Goal: Ask a question

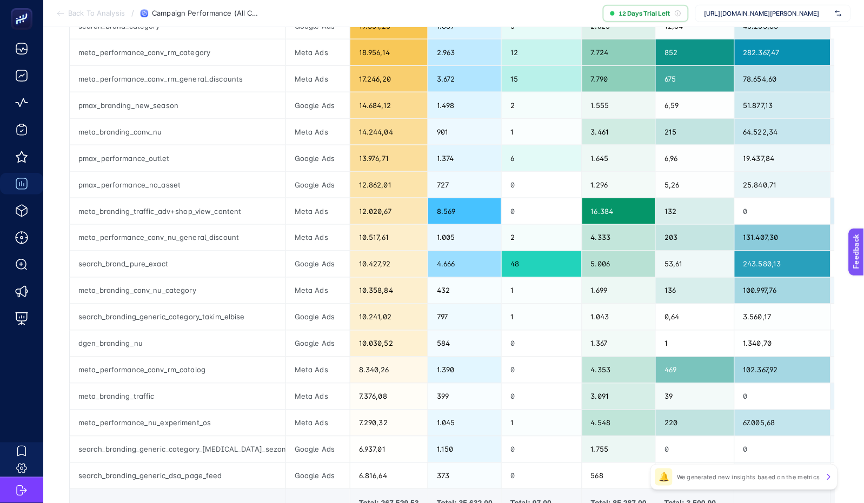
click at [764, 18] on div "https://www.ramsey.com.tr/" at bounding box center [773, 13] width 156 height 17
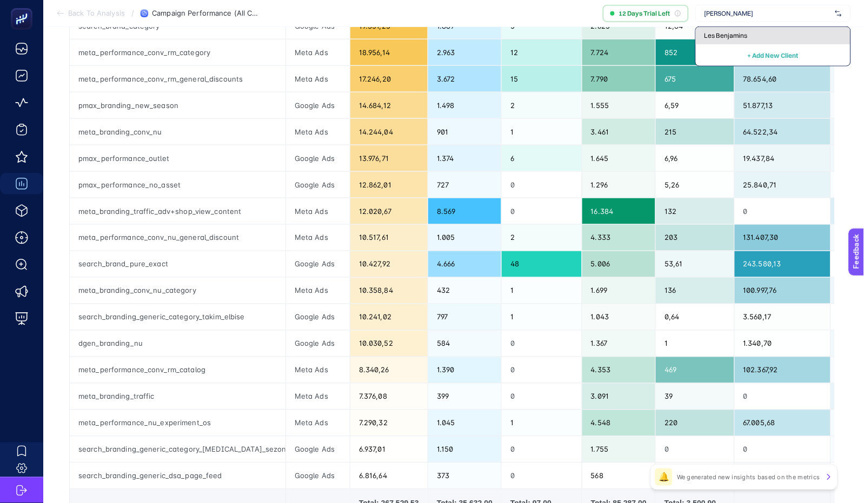
type input "les benjamin"
click at [766, 32] on div "Les Benjamins" at bounding box center [773, 35] width 155 height 17
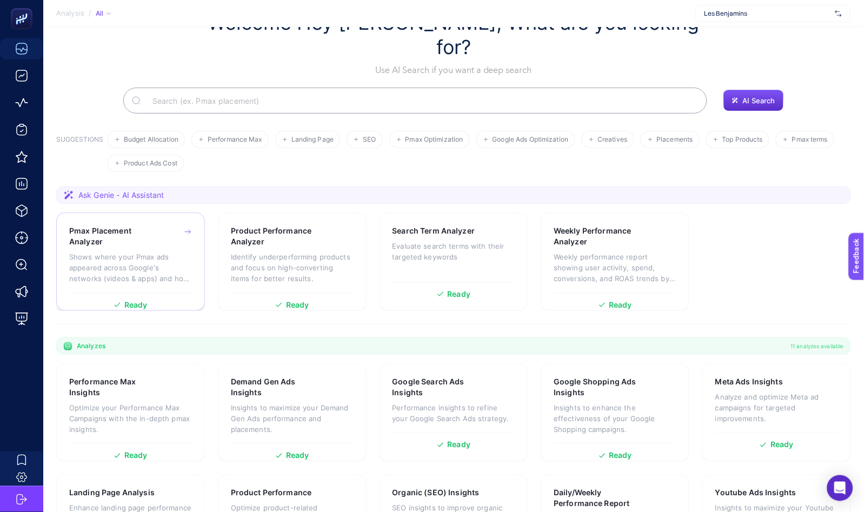
scroll to position [82, 0]
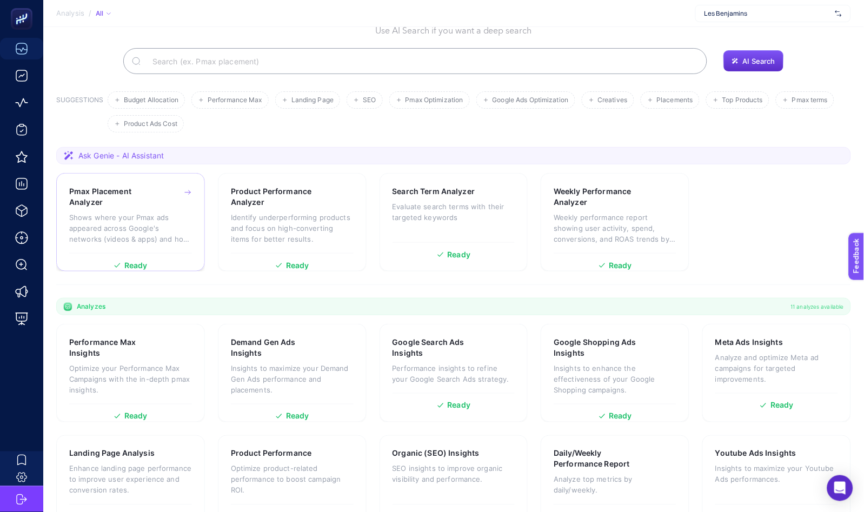
click at [130, 212] on p "Shows where your Pmax ads appeared across Google's networks (videos & apps) and…" at bounding box center [130, 228] width 123 height 32
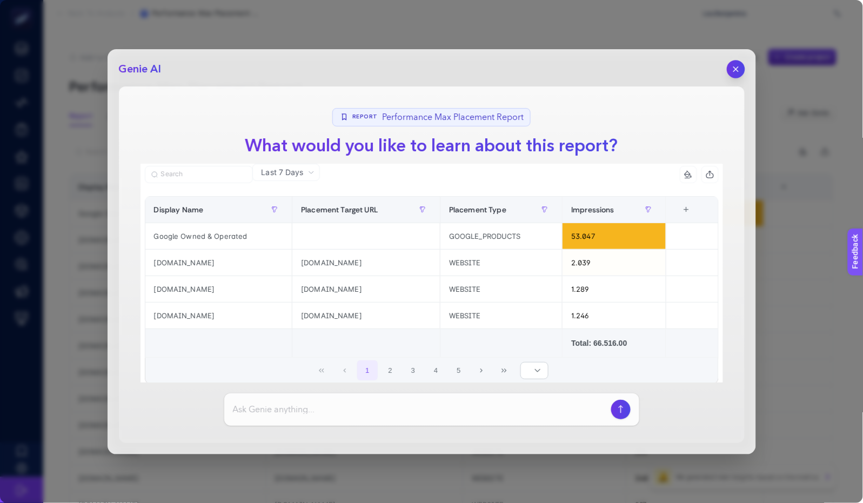
click at [742, 70] on button "button" at bounding box center [736, 69] width 18 height 18
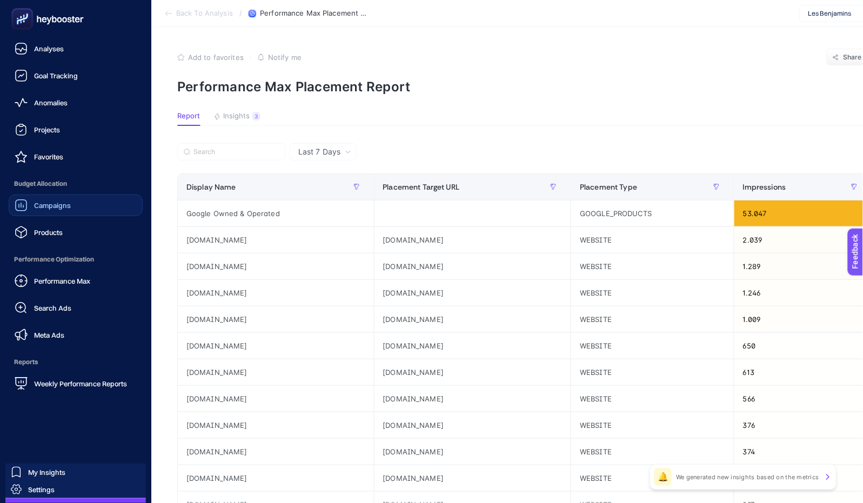
click at [54, 201] on span "Campaigns" at bounding box center [52, 205] width 37 height 9
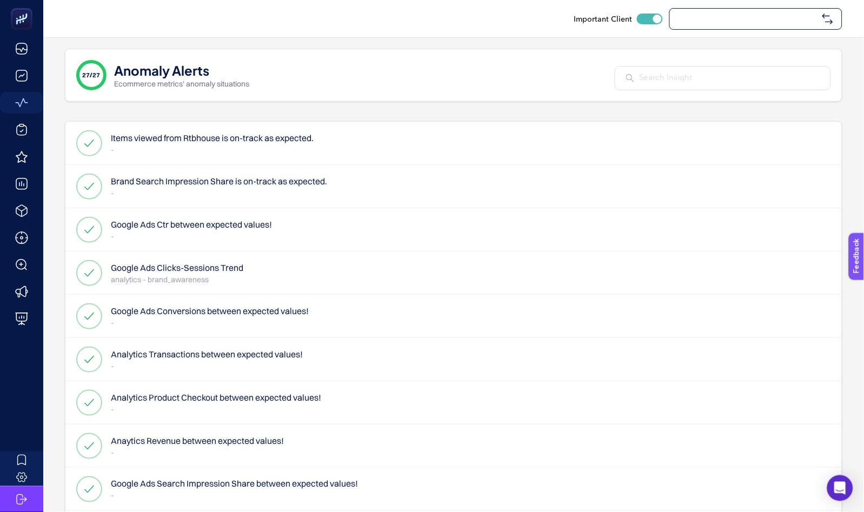
checkbox input "true"
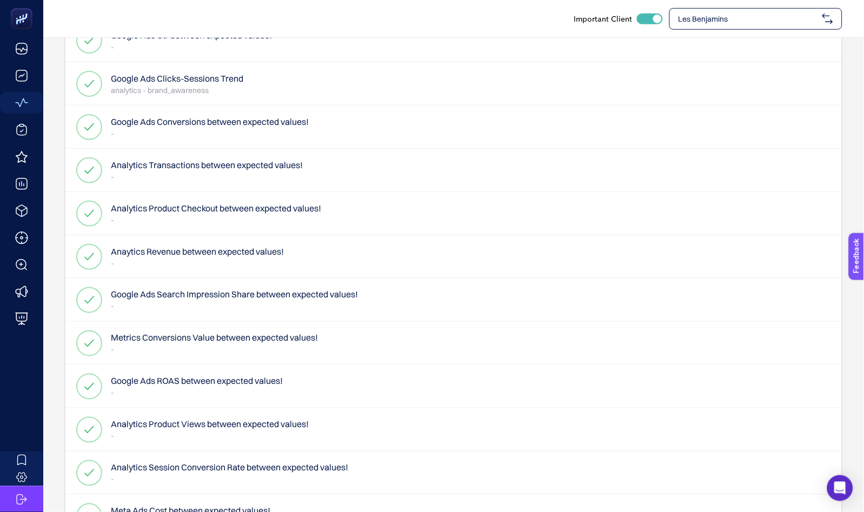
scroll to position [242, 0]
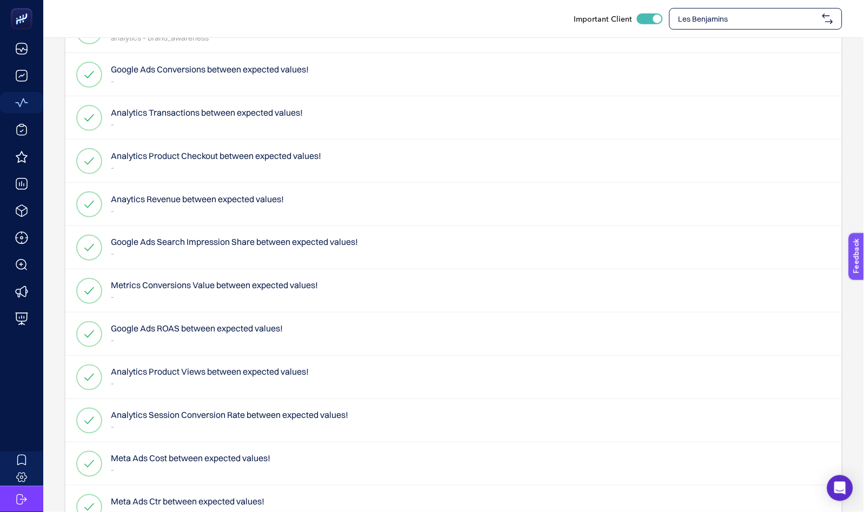
click at [146, 158] on h4 "Analytics Product Checkout between expected values!" at bounding box center [216, 155] width 210 height 13
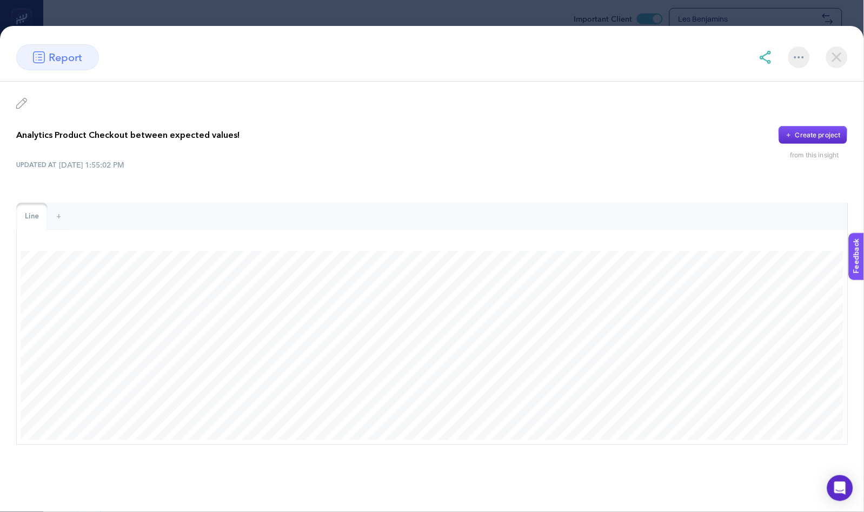
click at [836, 63] on img at bounding box center [837, 57] width 22 height 22
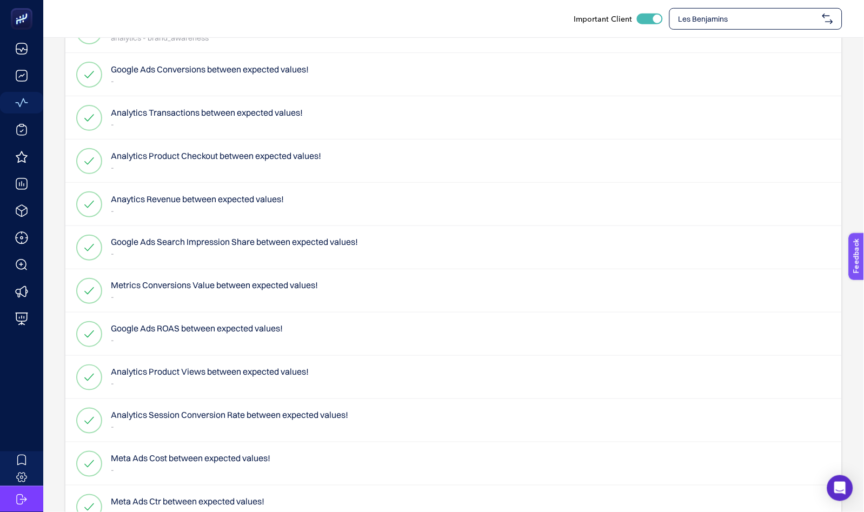
click at [181, 200] on h4 "Anaytics Revenue between expected values!" at bounding box center [197, 198] width 173 height 13
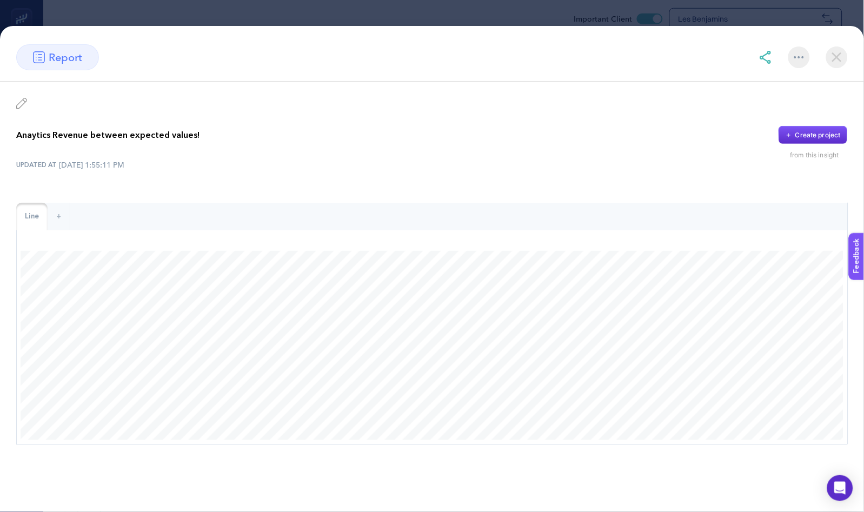
click at [285, 14] on section "report Anaytics Revenue between expected values! Create project from this insig…" at bounding box center [432, 256] width 864 height 512
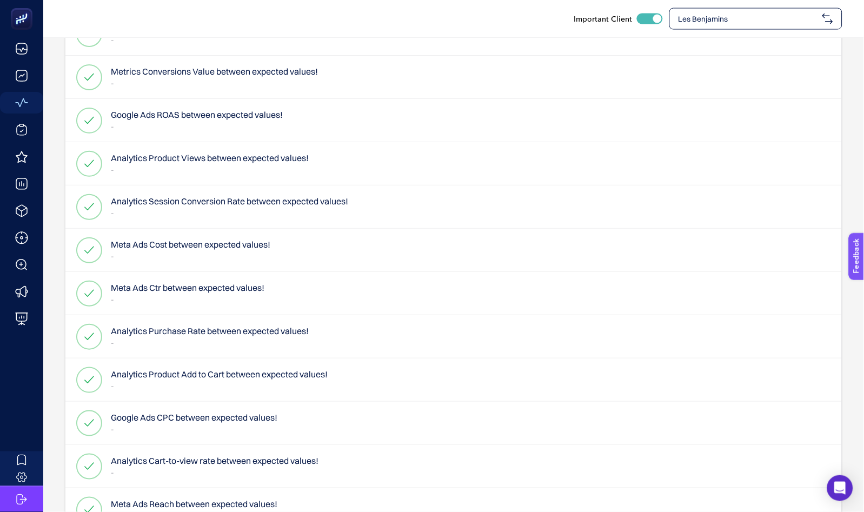
scroll to position [457, 0]
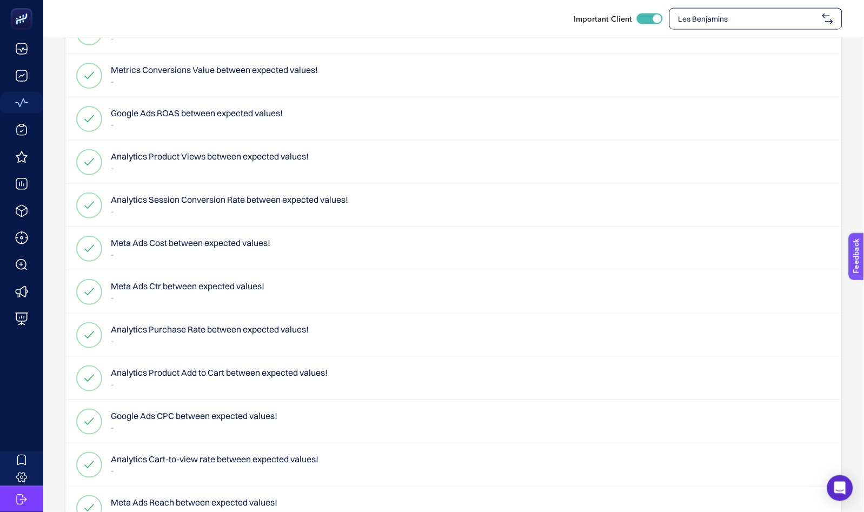
click at [188, 245] on h4 "Meta Ads Cost between expected values!" at bounding box center [190, 243] width 159 height 13
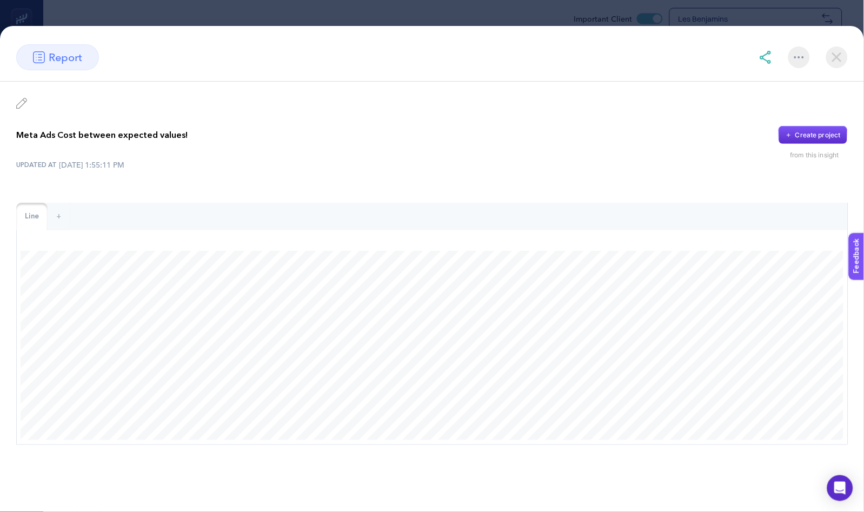
click at [843, 58] on img at bounding box center [837, 57] width 22 height 22
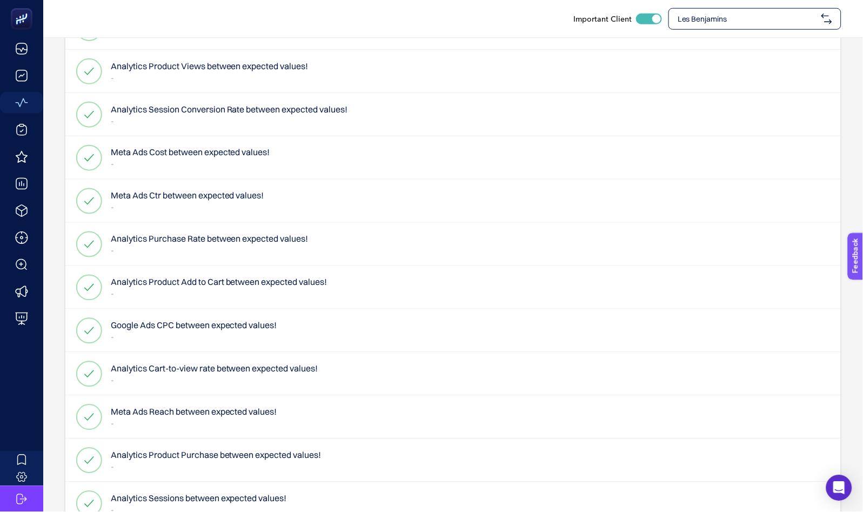
scroll to position [581, 0]
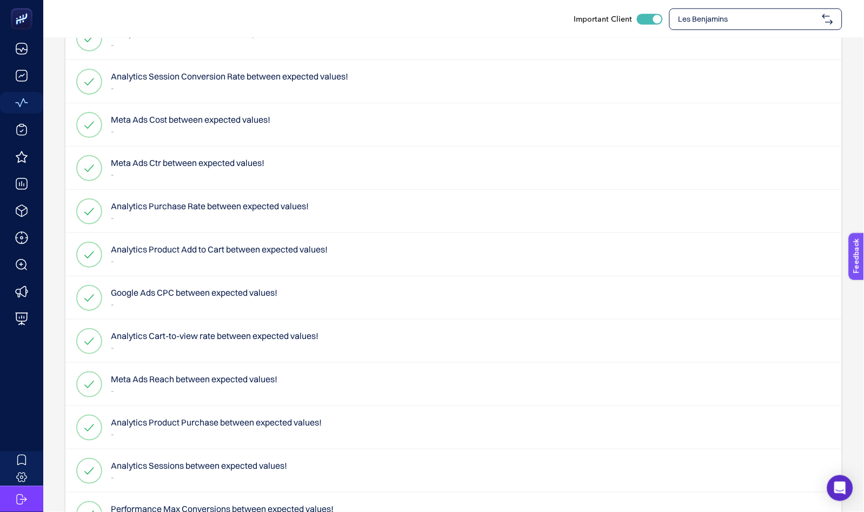
click at [165, 294] on h4 "Google Ads CPC between expected values!" at bounding box center [194, 292] width 167 height 13
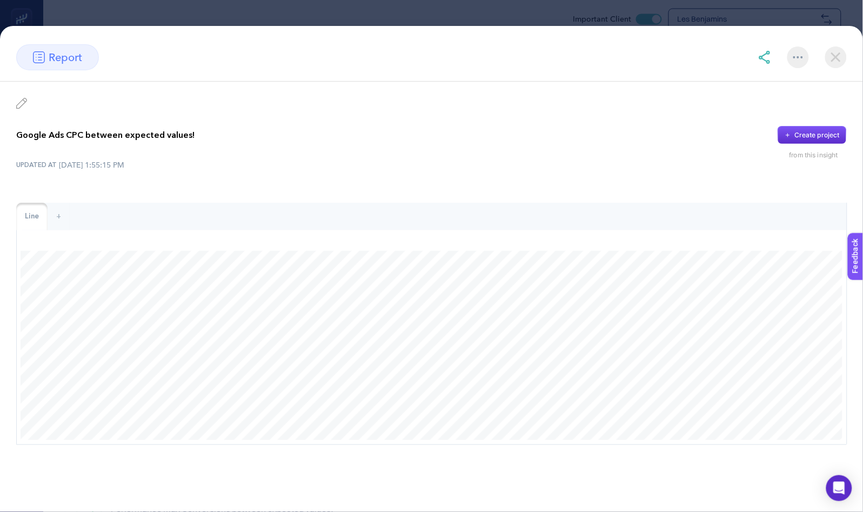
click at [828, 64] on img at bounding box center [837, 57] width 22 height 22
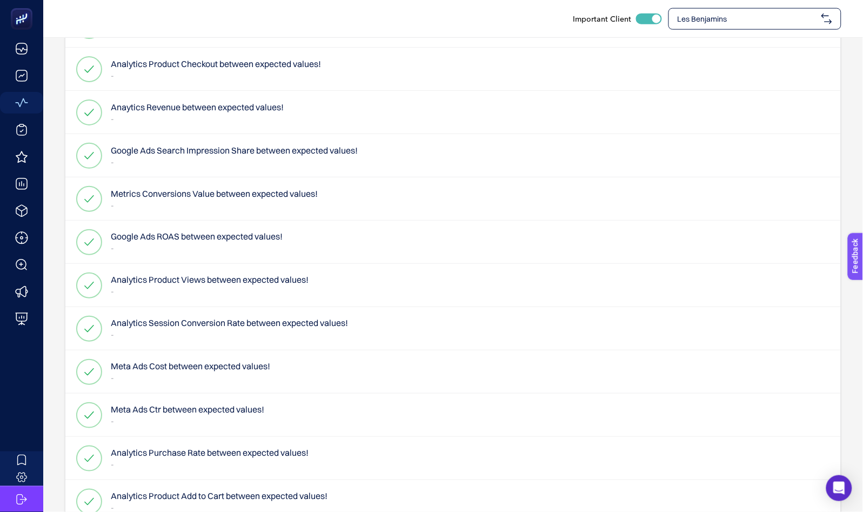
scroll to position [320, 0]
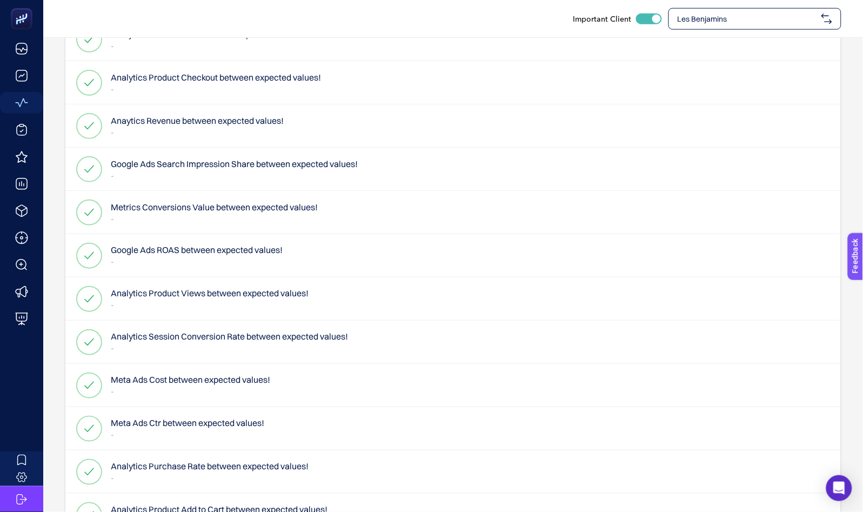
click at [136, 201] on h4 "Metrics Conversions Value between expected values!" at bounding box center [214, 207] width 207 height 13
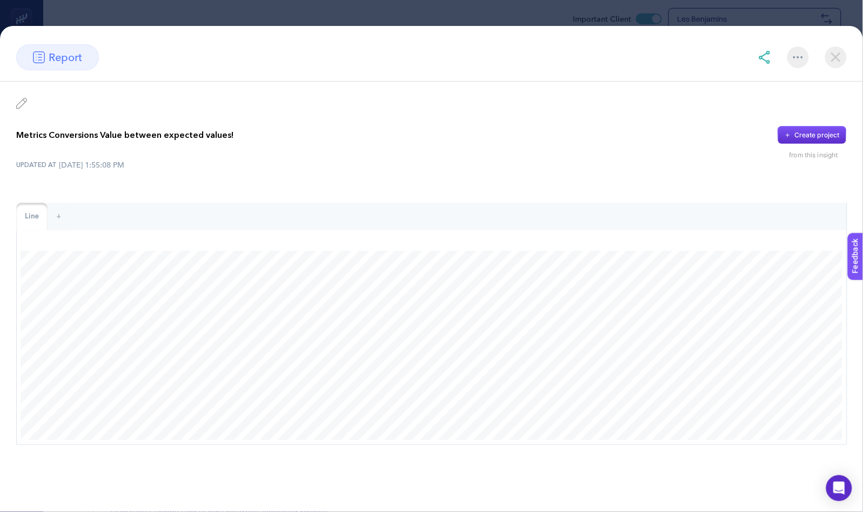
click at [838, 55] on img at bounding box center [837, 57] width 22 height 22
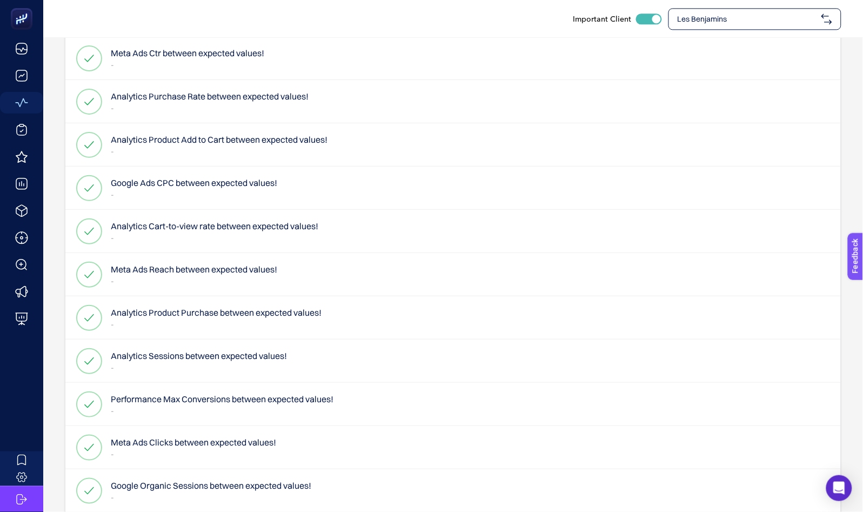
scroll to position [695, 0]
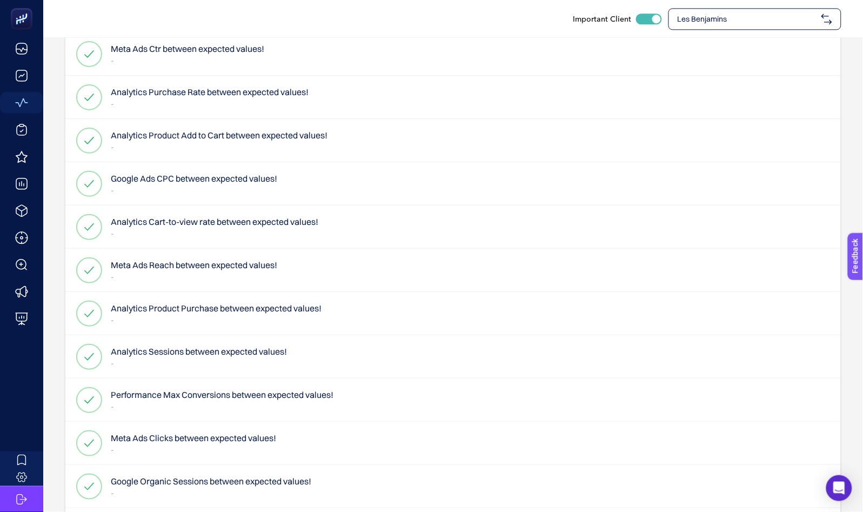
click at [168, 178] on h4 "Google Ads CPC between expected values!" at bounding box center [194, 178] width 167 height 13
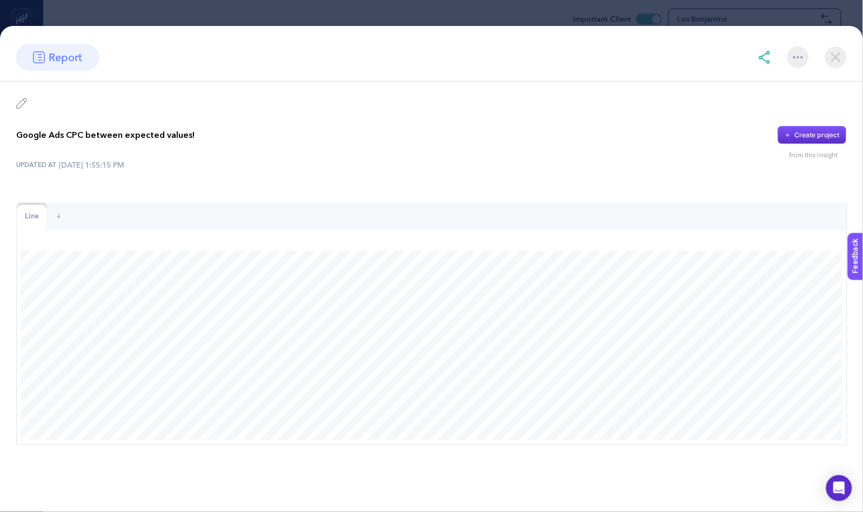
click at [834, 58] on img at bounding box center [837, 57] width 22 height 22
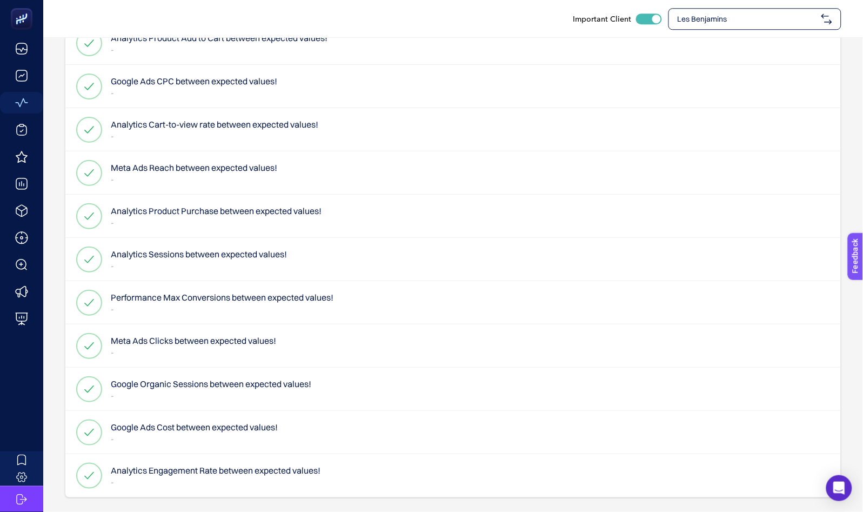
scroll to position [793, 0]
click at [179, 218] on p "-" at bounding box center [216, 222] width 211 height 11
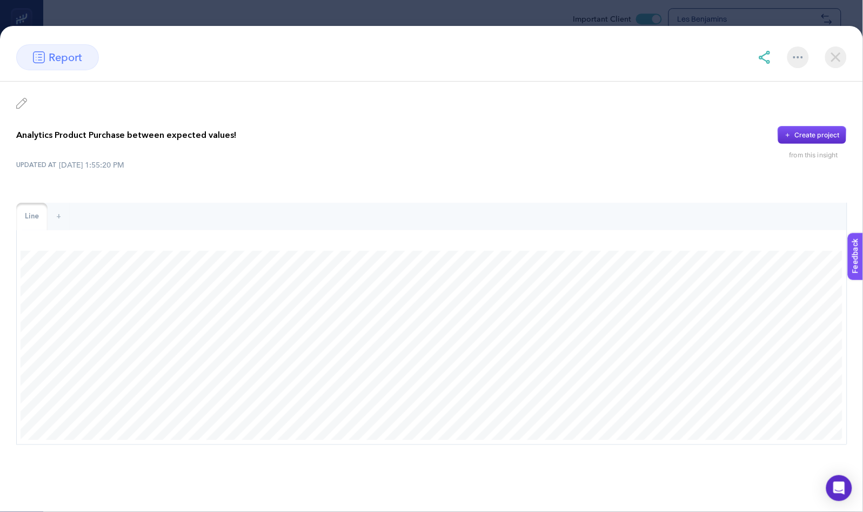
click at [833, 62] on img at bounding box center [837, 57] width 22 height 22
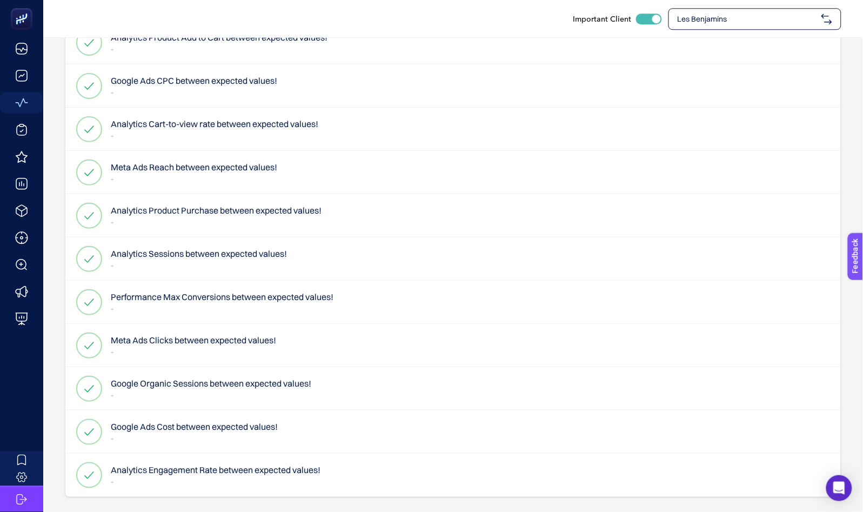
click at [199, 387] on h4 "Google Organic Sessions between expected values!" at bounding box center [211, 383] width 201 height 13
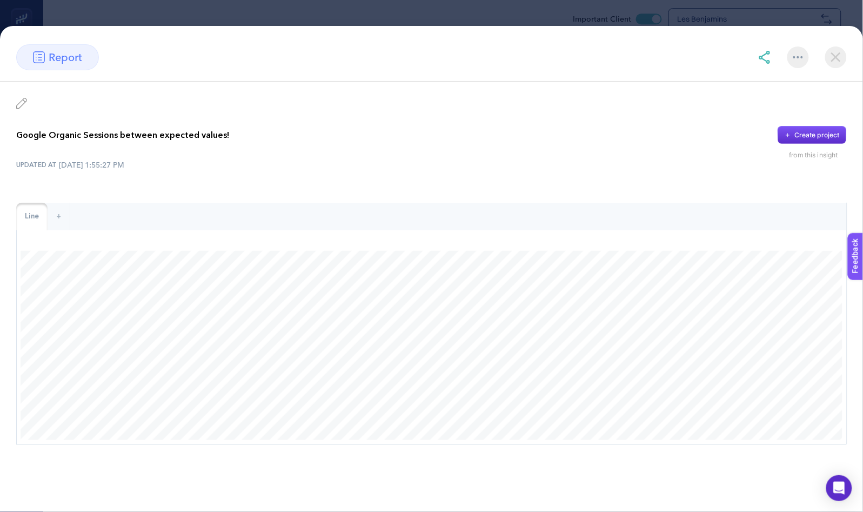
click at [839, 56] on img at bounding box center [837, 57] width 22 height 22
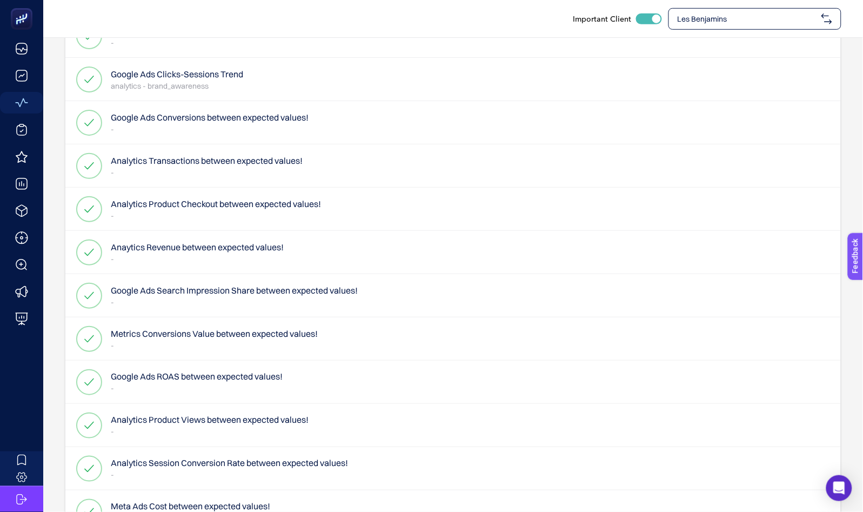
scroll to position [0, 0]
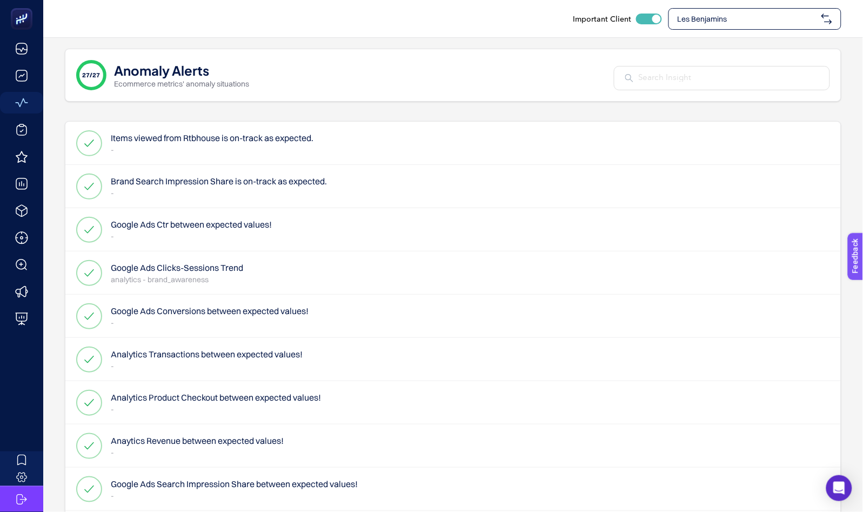
click at [186, 184] on h4 "Brand Search Impression Share is on-track as expected." at bounding box center [219, 181] width 216 height 13
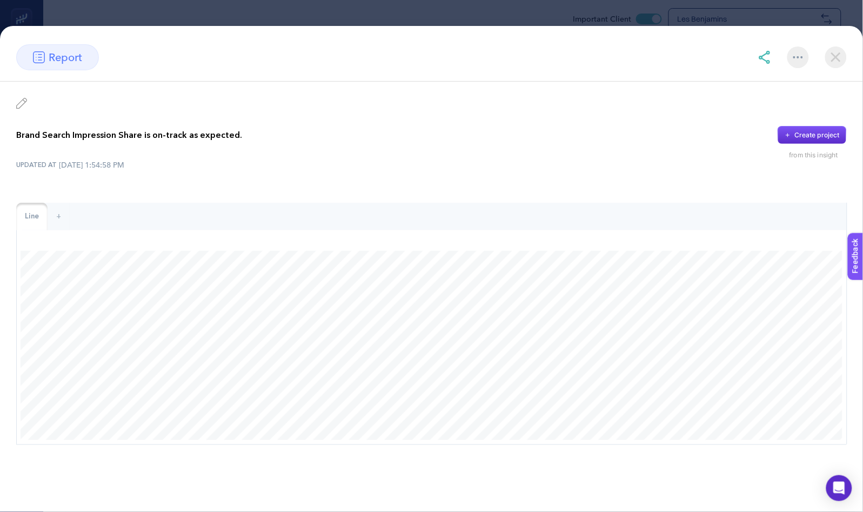
click at [836, 57] on img at bounding box center [837, 57] width 22 height 22
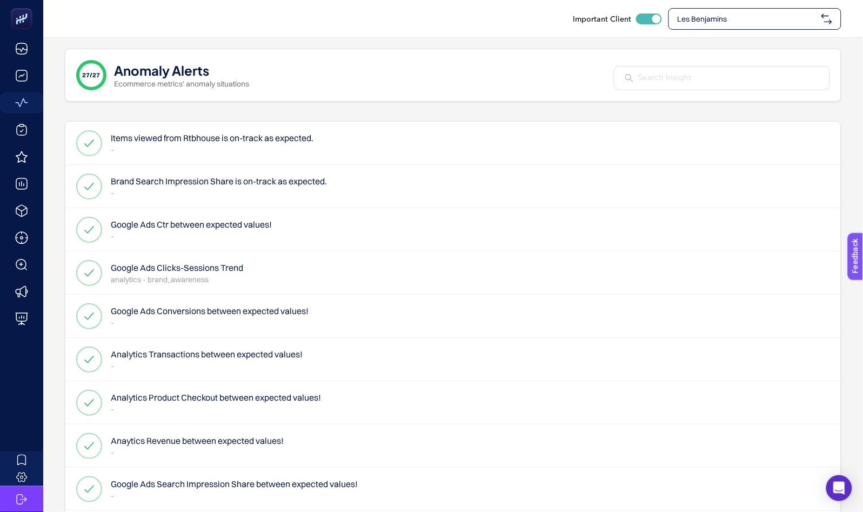
click at [163, 190] on p "-" at bounding box center [219, 193] width 216 height 11
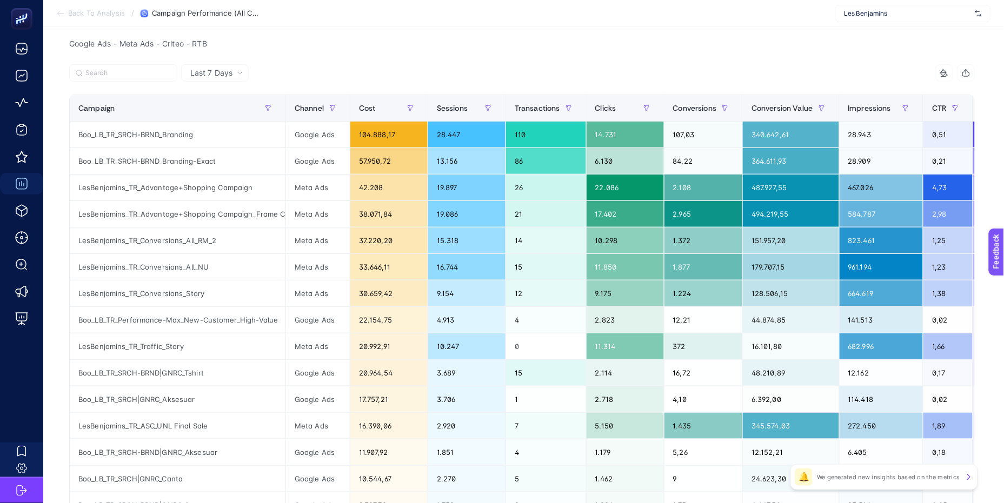
click at [281, 48] on div "Google Ads - Meta Ads - Criteo - RTB" at bounding box center [522, 43] width 923 height 15
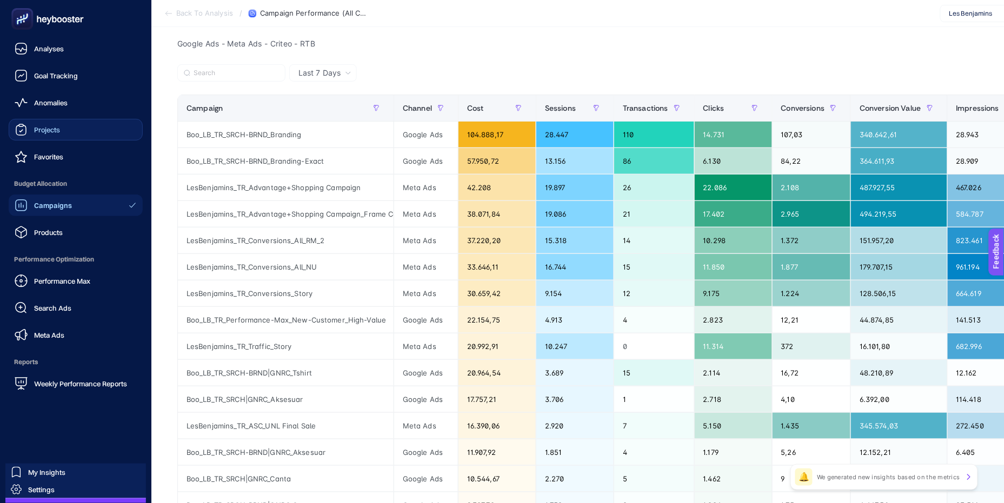
click at [38, 132] on span "Projects" at bounding box center [47, 129] width 26 height 9
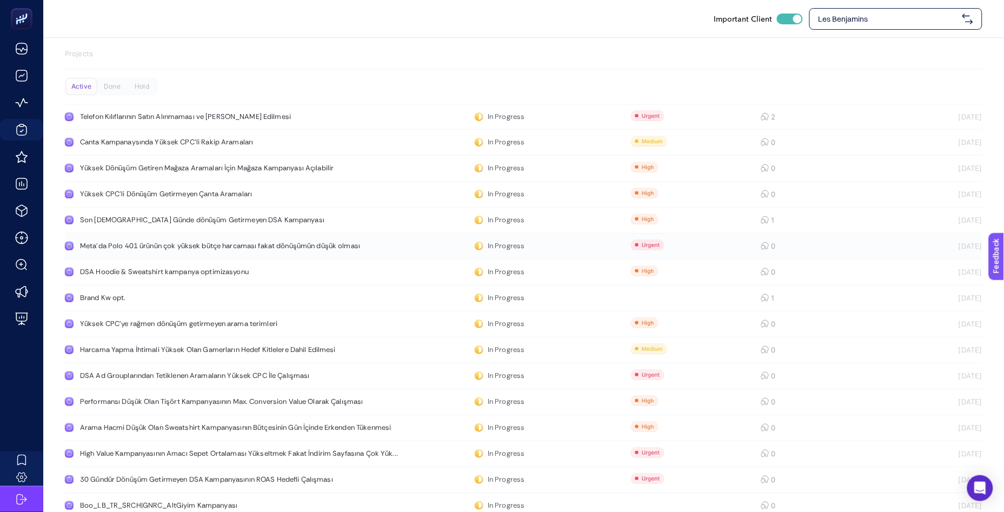
scroll to position [22, 0]
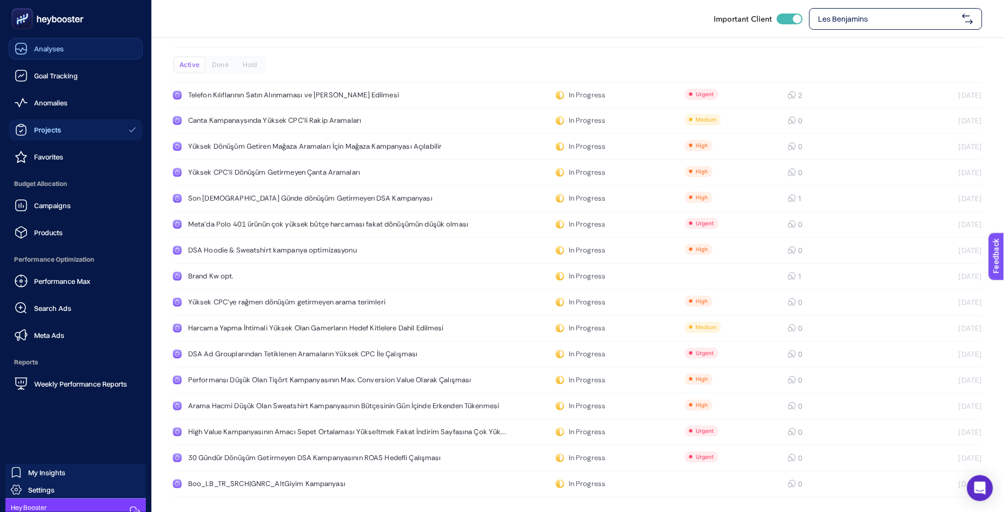
click at [47, 51] on span "Analyses" at bounding box center [49, 48] width 30 height 9
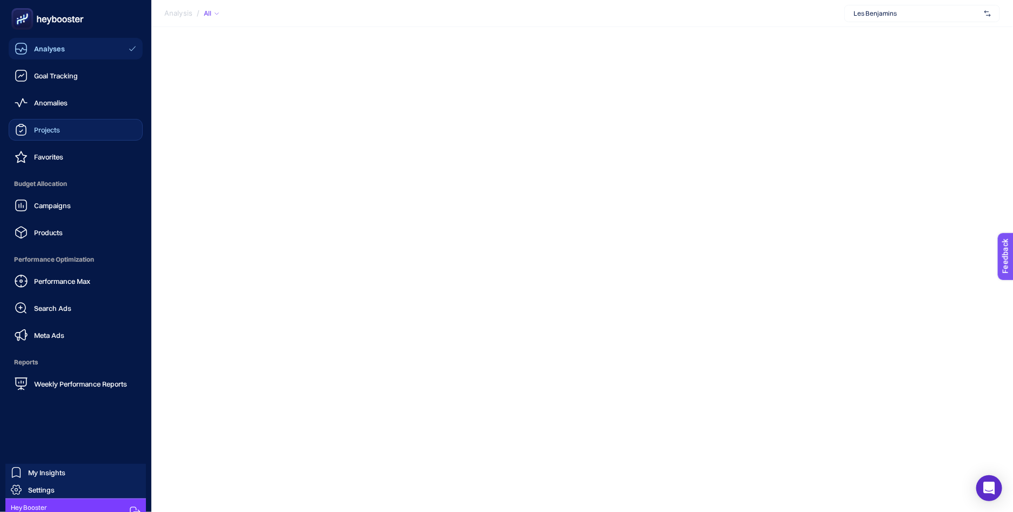
click at [55, 16] on icon at bounding box center [48, 19] width 78 height 22
click at [32, 55] on link "Analyses" at bounding box center [76, 49] width 134 height 22
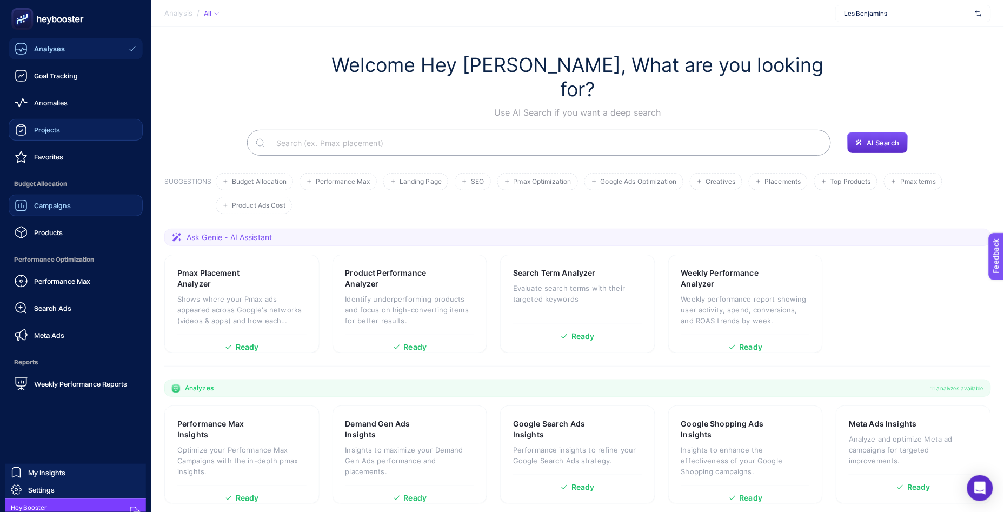
click at [37, 207] on span "Campaigns" at bounding box center [52, 205] width 37 height 9
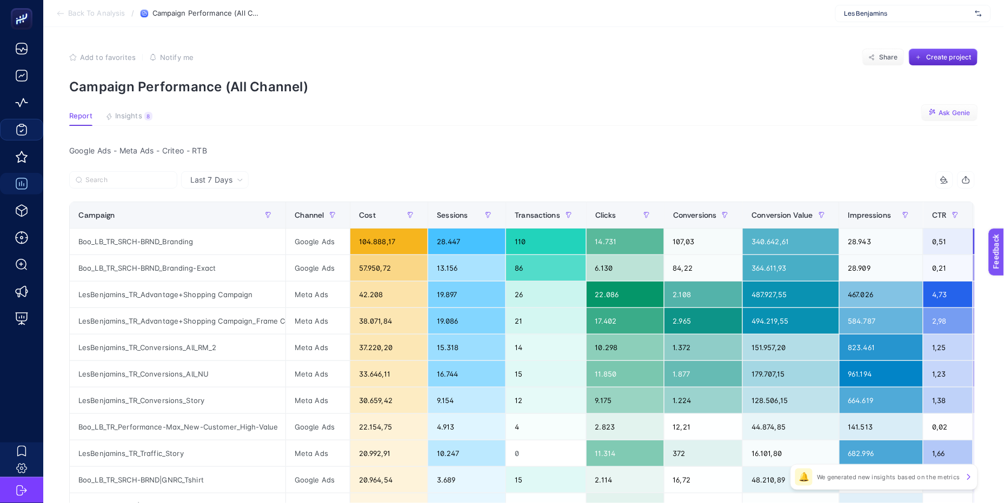
click at [948, 112] on span "Ask Genie" at bounding box center [954, 113] width 31 height 9
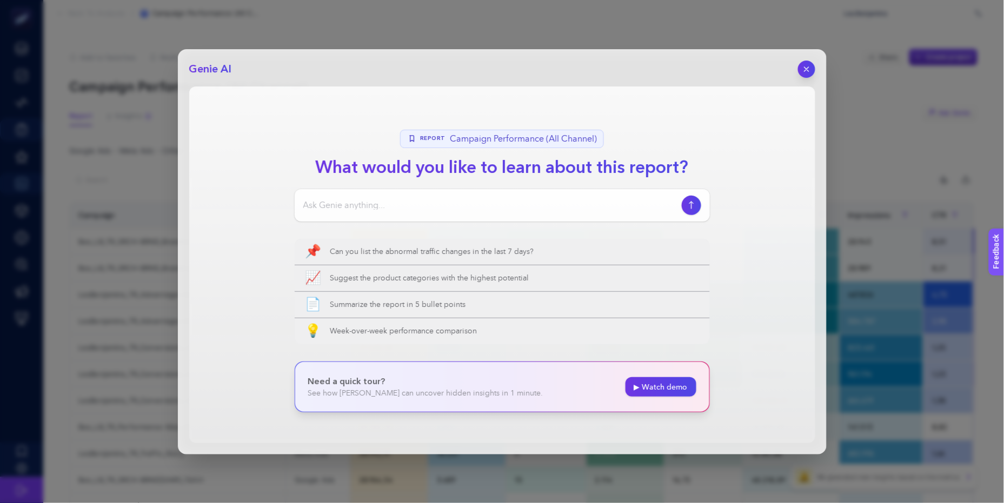
click at [430, 214] on div at bounding box center [502, 205] width 415 height 32
click at [430, 207] on input at bounding box center [490, 205] width 374 height 13
type input "Zara ve MAngo ile kıyaslayınca kampanyalarımın performansı nasıl?"
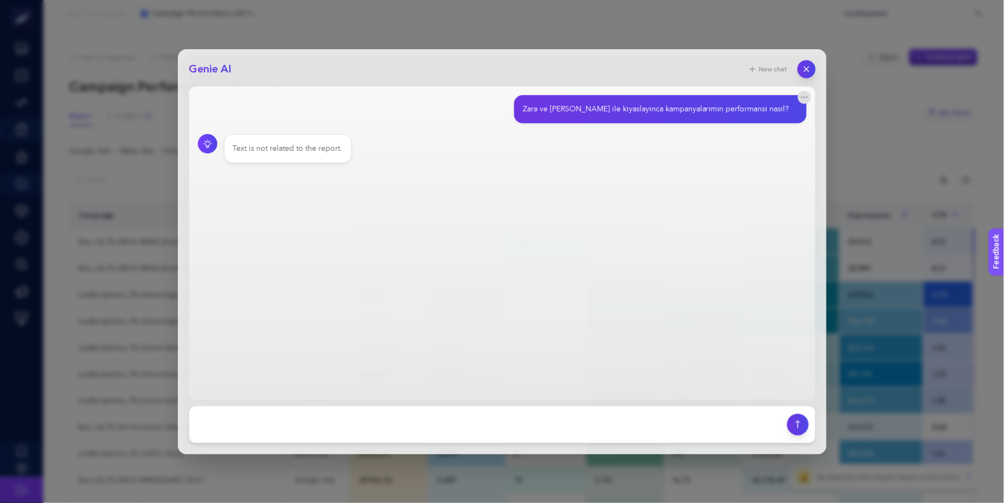
click at [806, 64] on icon "button" at bounding box center [806, 68] width 9 height 9
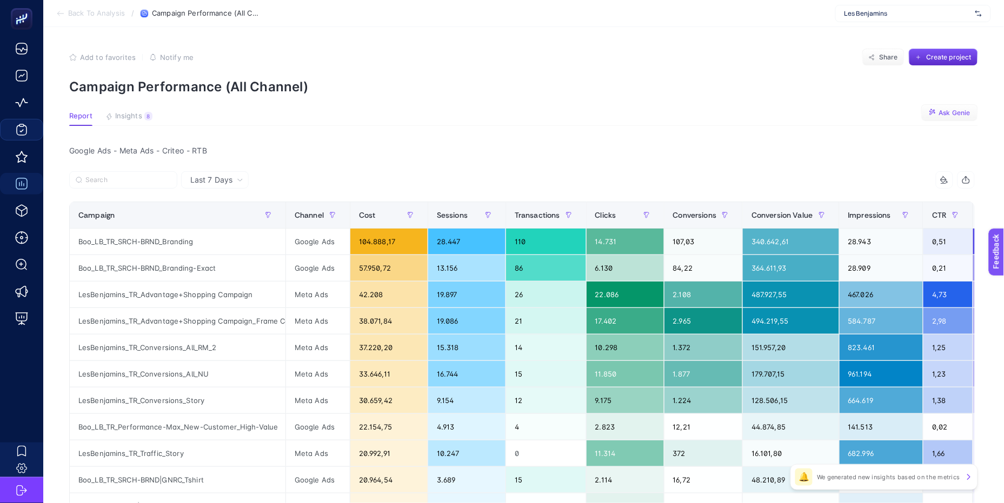
click at [931, 112] on icon "button" at bounding box center [930, 111] width 1 height 1
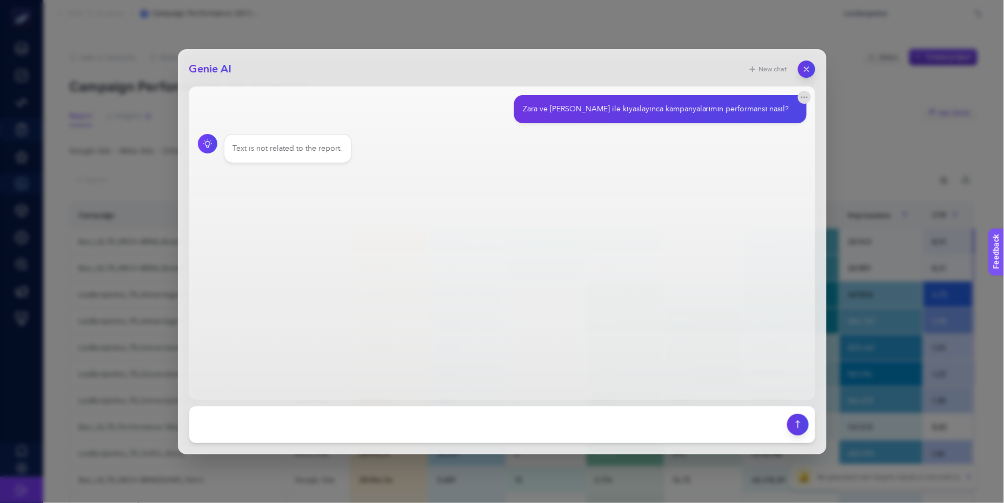
click at [342, 403] on div "Genie AI New chat Zara ve MAngo ile kıyaslayınca kampanyalarımın performansı na…" at bounding box center [502, 251] width 649 height 405
click at [344, 418] on textarea at bounding box center [488, 425] width 585 height 24
type textarea "Mediamarkt hesabındaki rapora göre roas değerlerim nasıl"
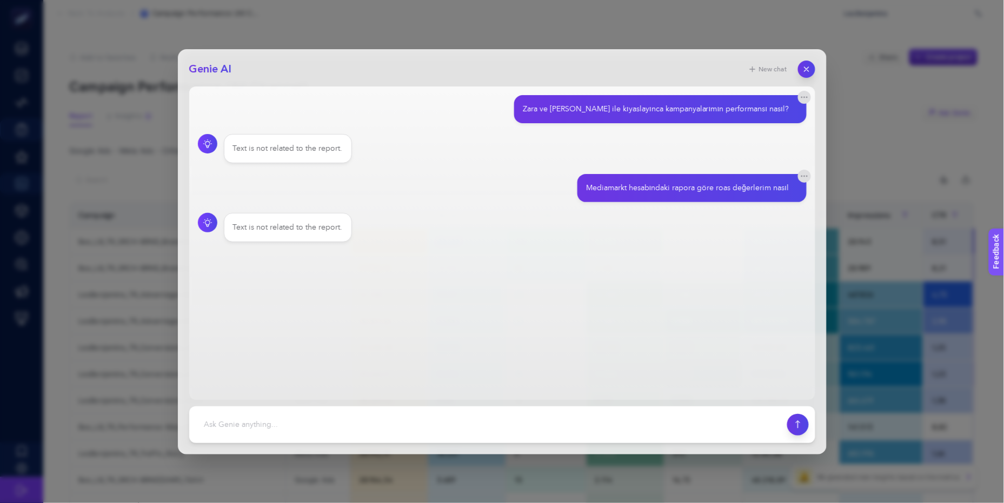
click at [381, 343] on main "Zara ve MAngo ile kıyaslayınca kampanyalarımın performansı nasıl? Text is not r…" at bounding box center [502, 243] width 626 height 314
click at [803, 70] on icon "button" at bounding box center [806, 68] width 9 height 9
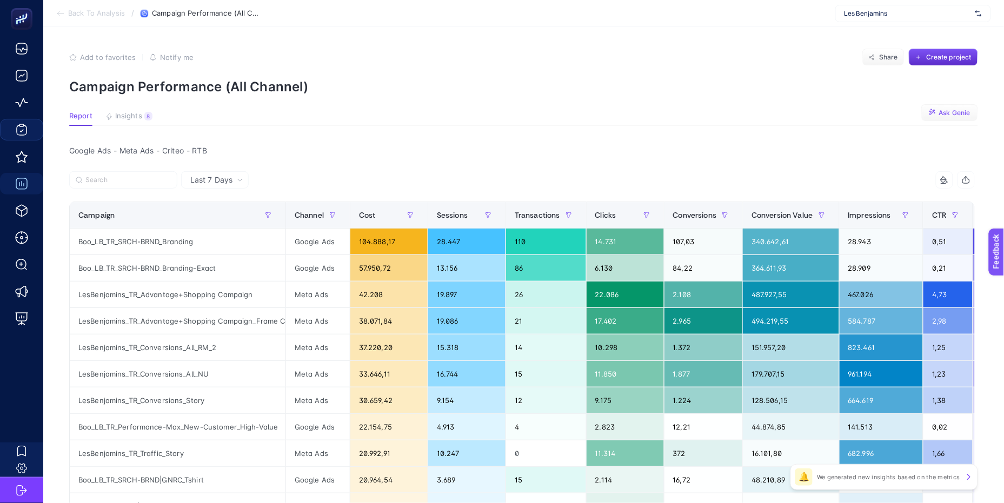
click at [283, 48] on article "Add to favorites false Notify me Share Create project Campaign Performance (All…" at bounding box center [523, 463] width 961 height 873
click at [450, 134] on article "Add to favorites false Notify me Share Create project Campaign Performance (All…" at bounding box center [523, 463] width 961 height 873
